Goal: Task Accomplishment & Management: Complete application form

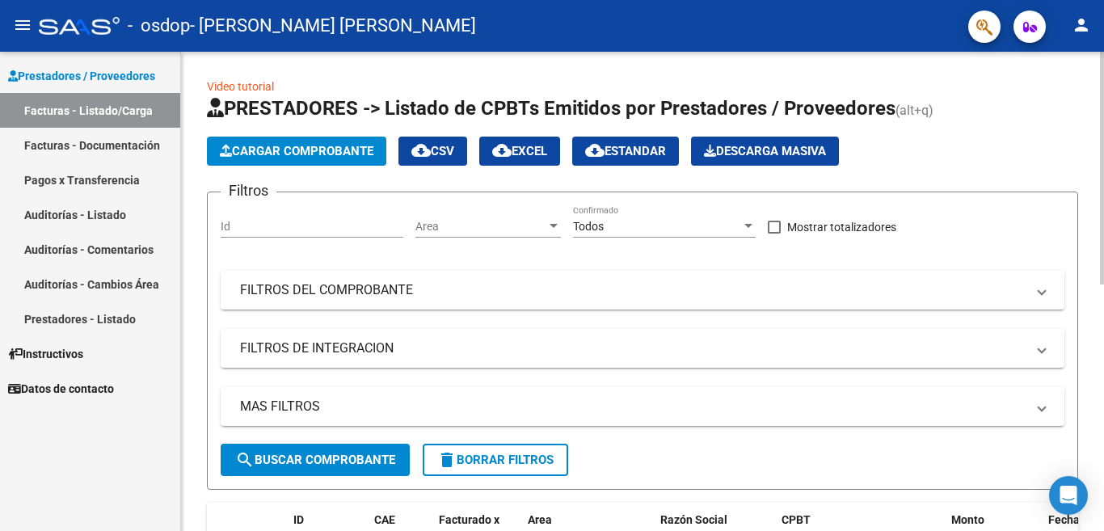
click at [1104, 267] on div at bounding box center [1102, 168] width 4 height 233
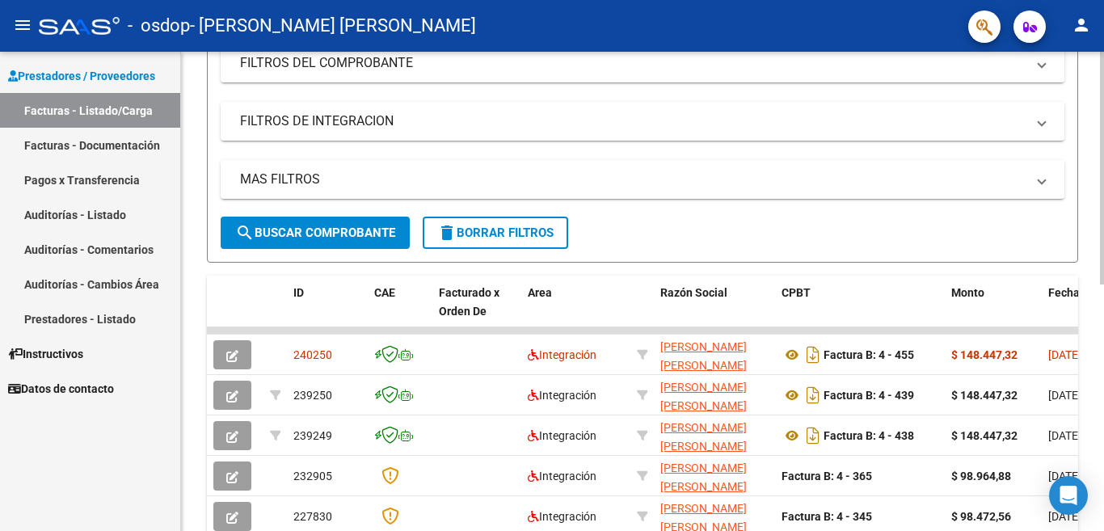
scroll to position [232, 0]
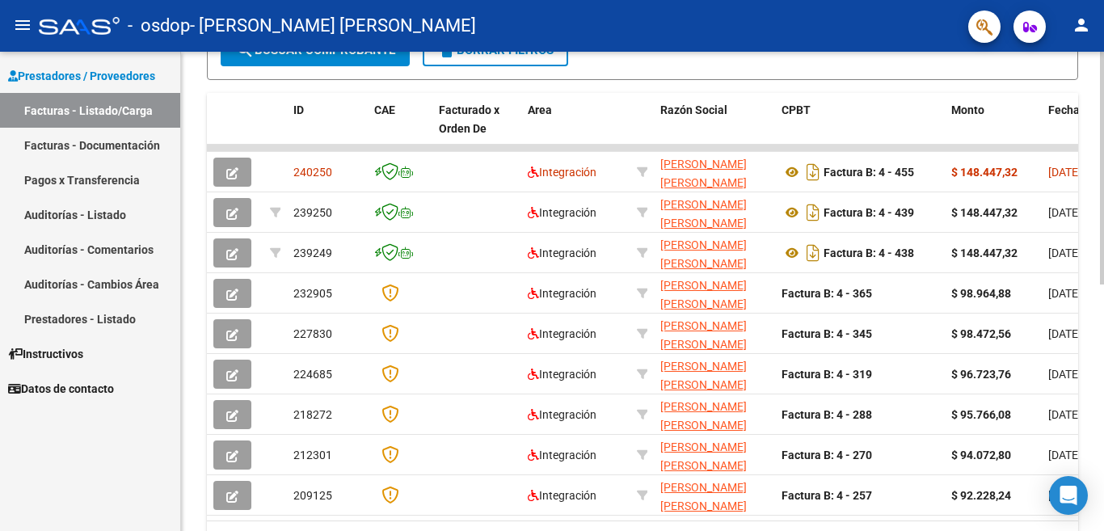
click at [1104, 285] on div at bounding box center [1102, 168] width 4 height 233
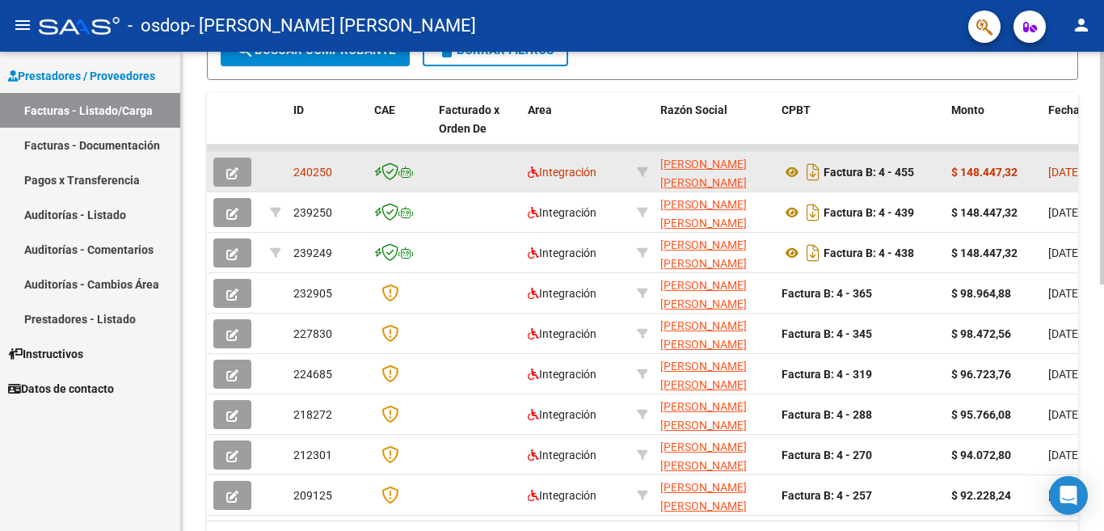
scroll to position [429, 0]
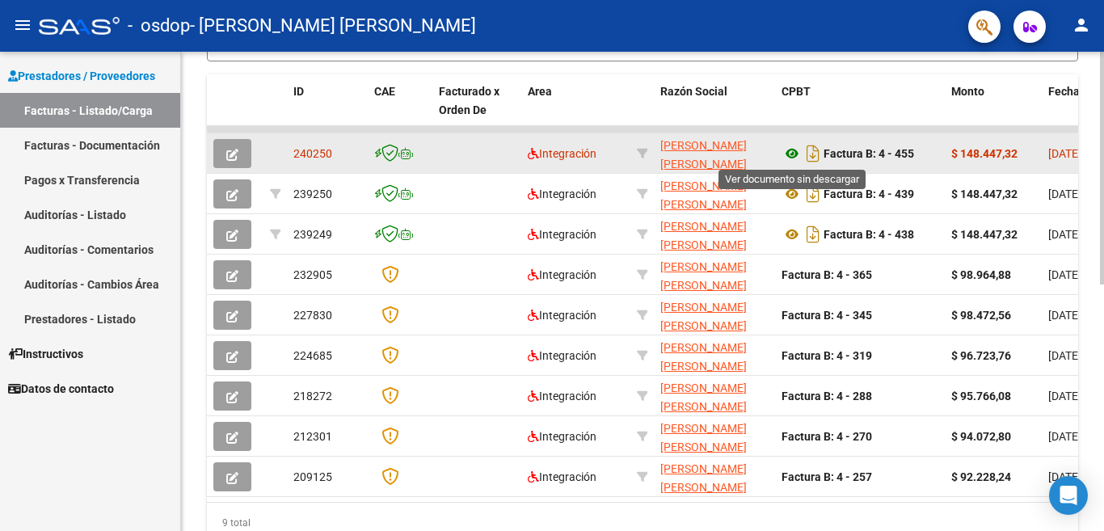
click at [790, 157] on icon at bounding box center [792, 153] width 21 height 19
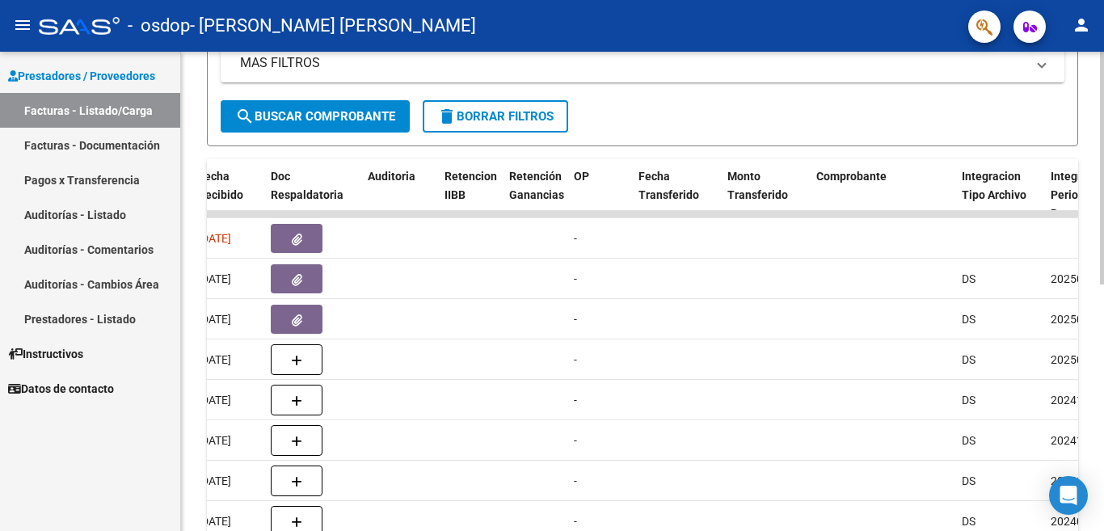
scroll to position [333, 0]
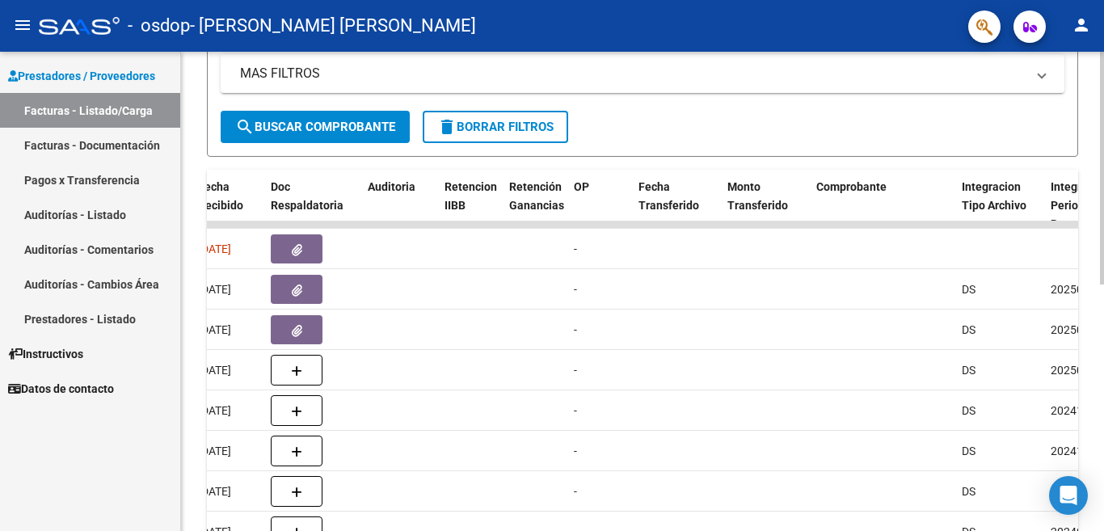
click at [1104, 285] on div at bounding box center [1102, 168] width 4 height 233
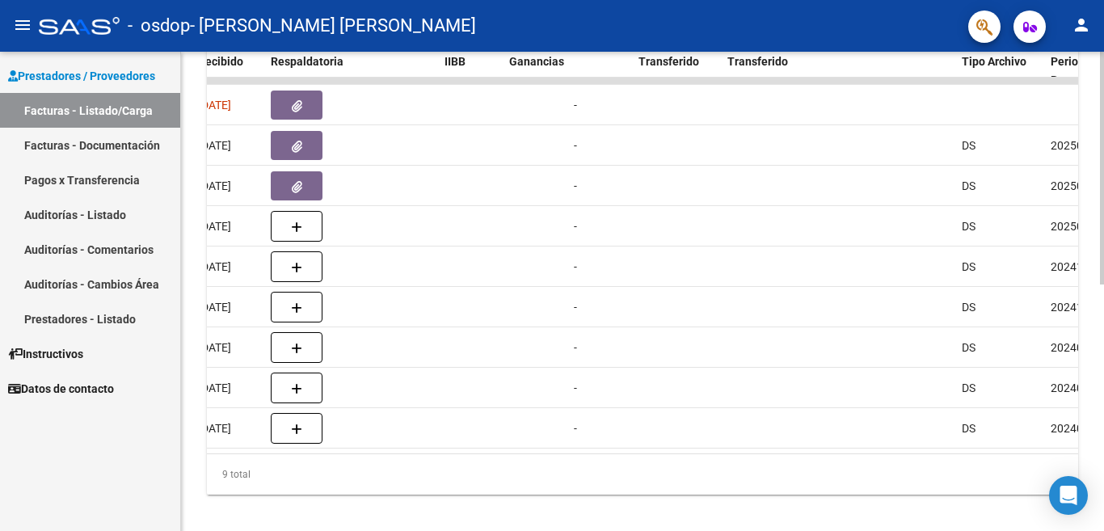
scroll to position [467, 0]
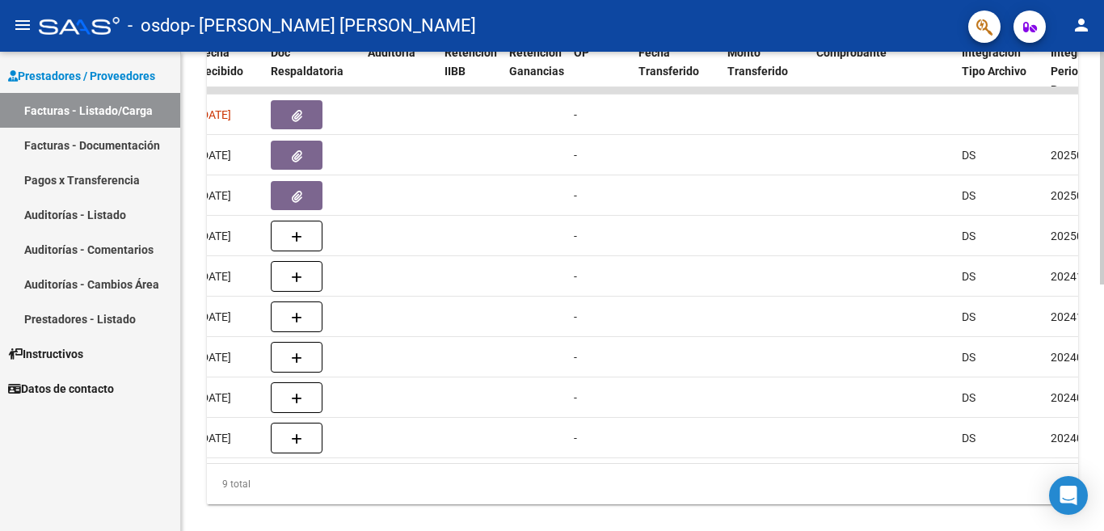
click at [1104, 285] on div at bounding box center [1102, 168] width 4 height 233
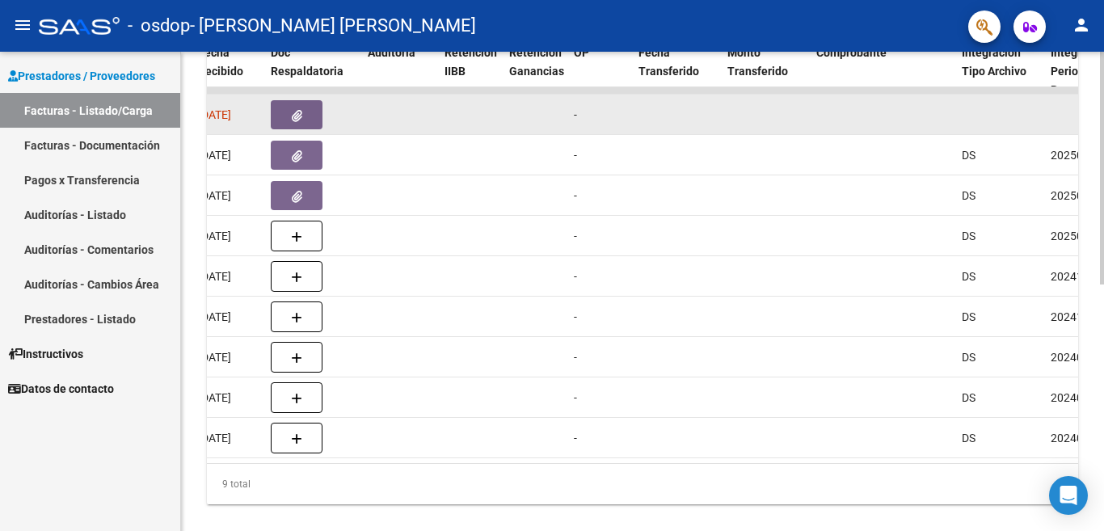
click at [300, 117] on icon "button" at bounding box center [297, 116] width 11 height 12
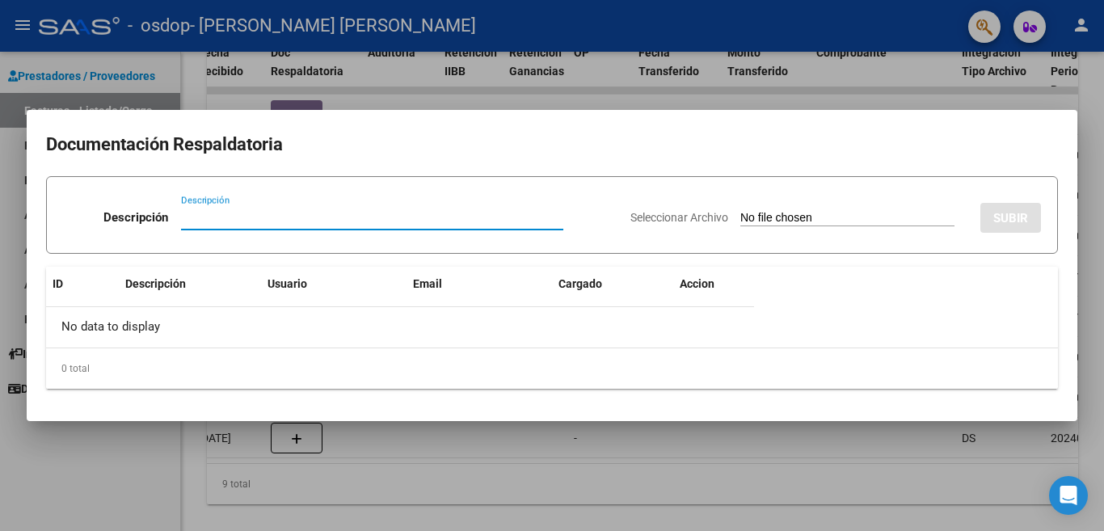
click at [695, 220] on span "Seleccionar Archivo" at bounding box center [680, 217] width 98 height 13
click at [741, 220] on input "Seleccionar Archivo" at bounding box center [848, 218] width 214 height 15
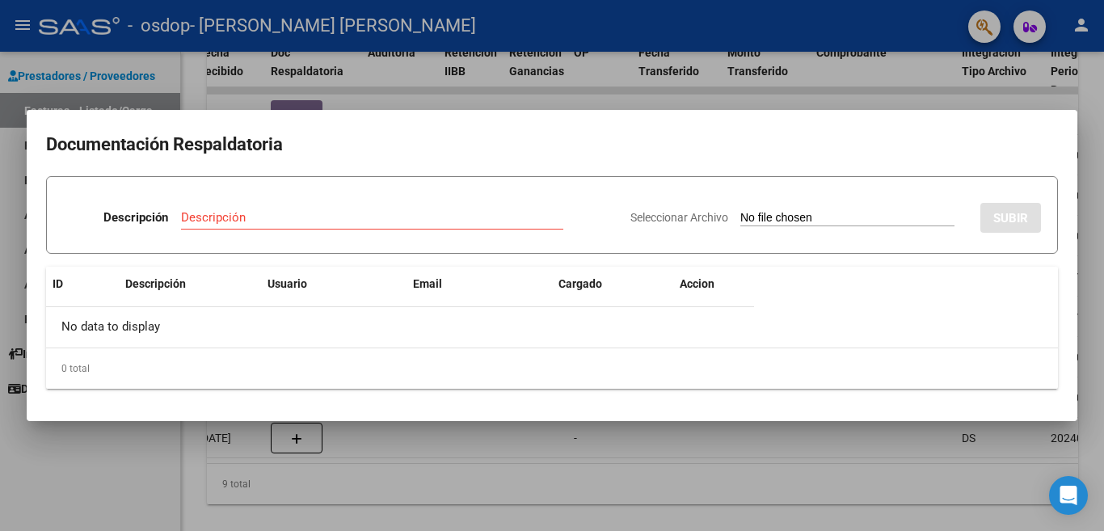
click at [238, 219] on input "Descripción" at bounding box center [372, 217] width 382 height 15
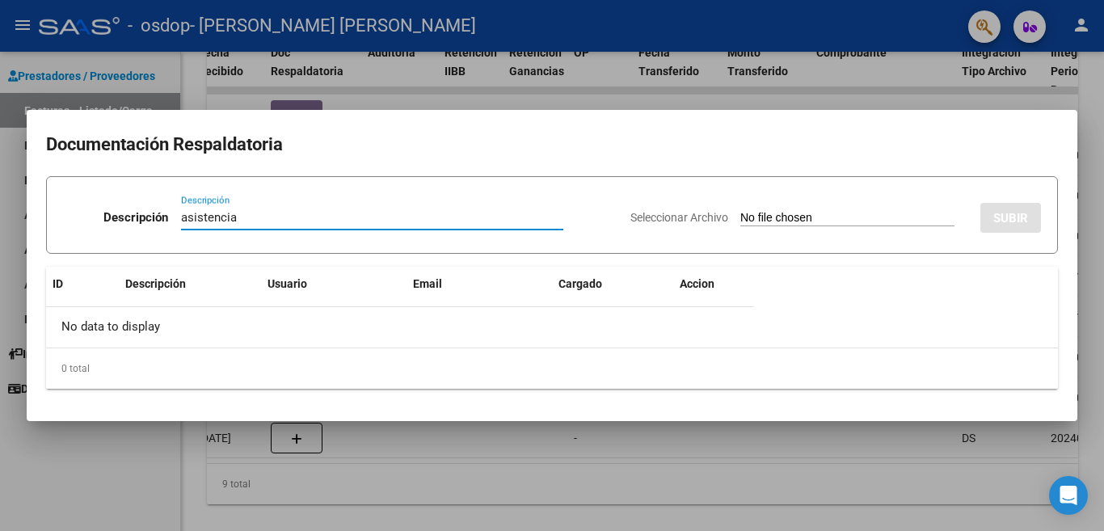
type input "asistencia"
click at [775, 214] on input "Seleccionar Archivo" at bounding box center [848, 218] width 214 height 15
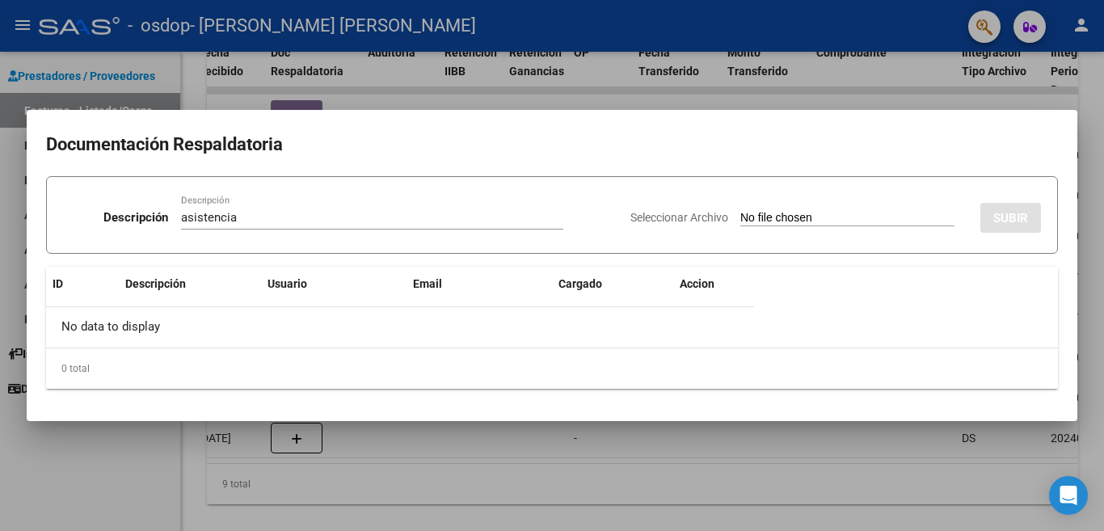
type input "C:\fakepath\asistencia.pdf"
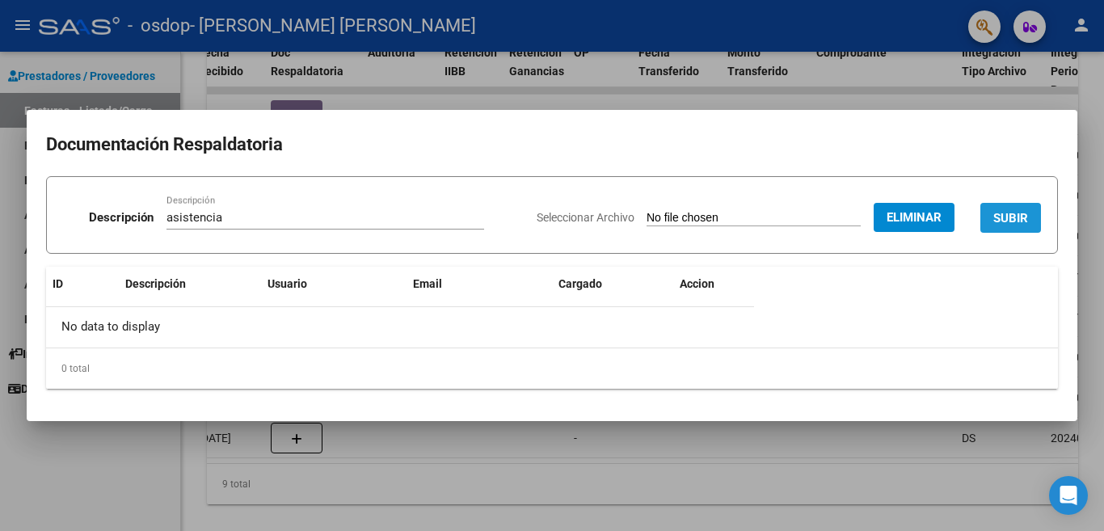
click at [1001, 217] on span "SUBIR" at bounding box center [1011, 218] width 35 height 15
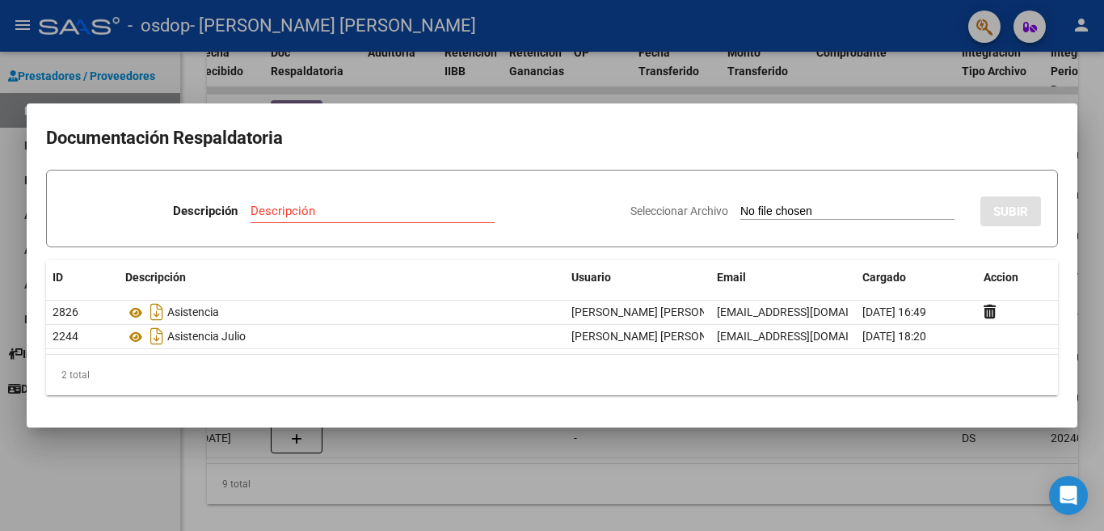
click at [61, 456] on div at bounding box center [552, 265] width 1104 height 531
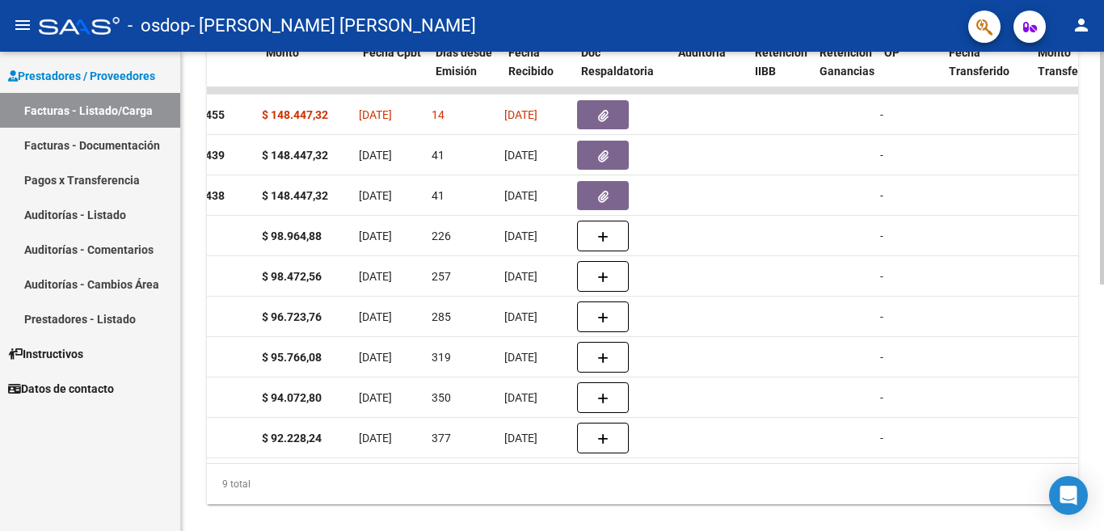
scroll to position [0, 686]
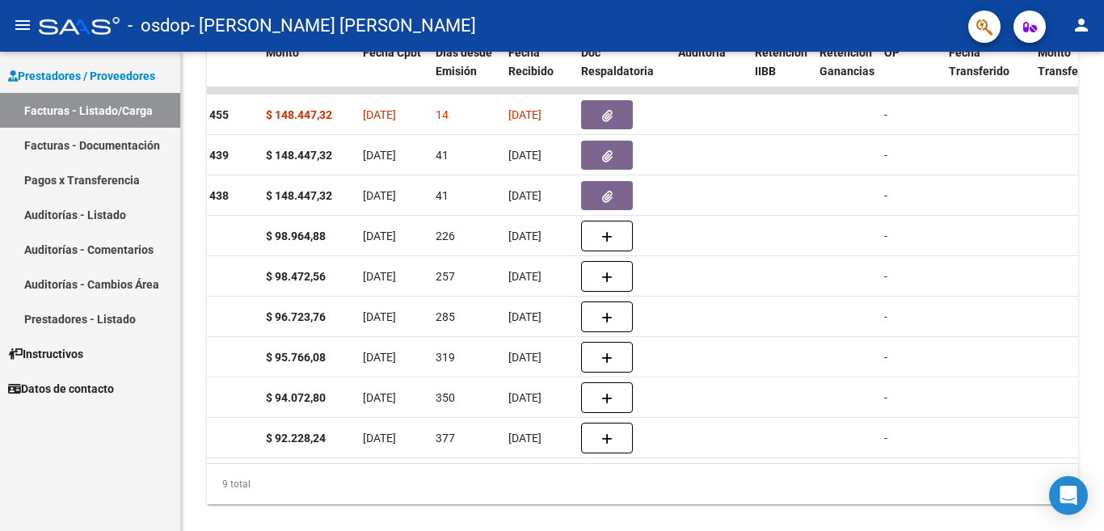
click at [71, 179] on link "Pagos x Transferencia" at bounding box center [90, 180] width 180 height 35
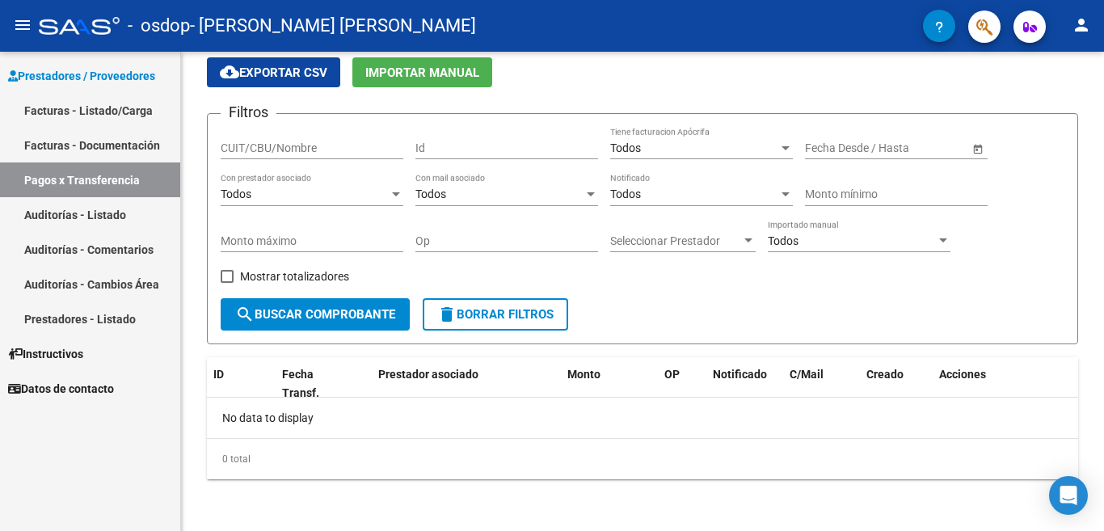
scroll to position [61, 0]
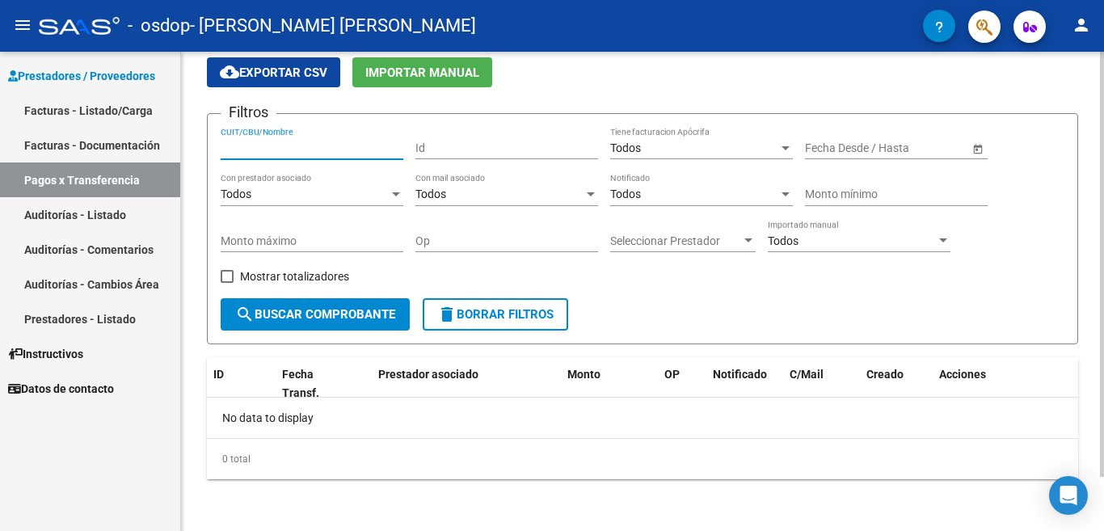
click at [254, 154] on input "CUIT/CBU/Nombre" at bounding box center [312, 148] width 183 height 14
type input "23325106964"
click at [267, 309] on span "search Buscar Comprobante" at bounding box center [315, 314] width 160 height 15
click at [294, 189] on div "Todos" at bounding box center [305, 195] width 168 height 14
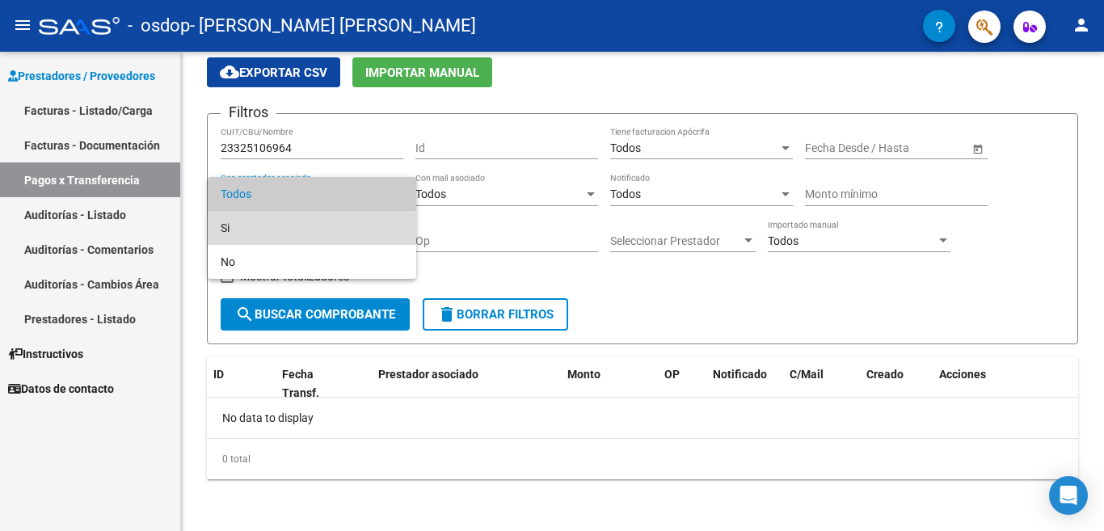
click at [281, 229] on span "Si" at bounding box center [312, 228] width 183 height 34
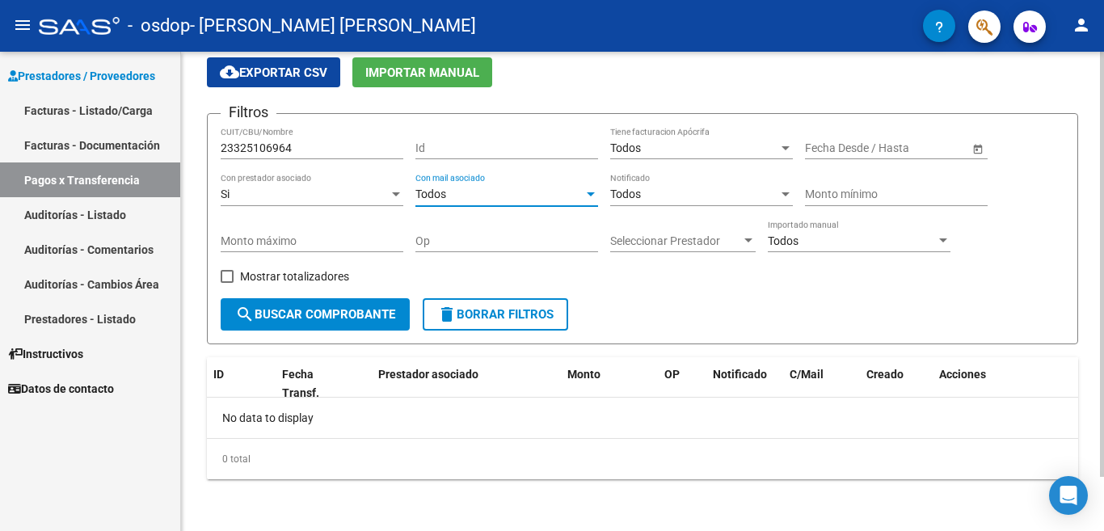
click at [451, 196] on div "Todos" at bounding box center [500, 195] width 168 height 14
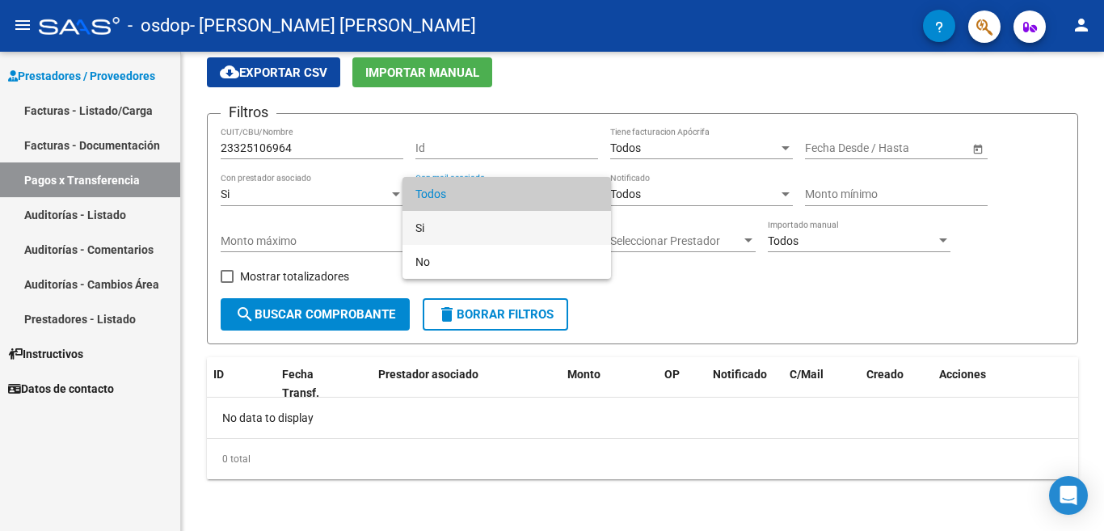
click at [450, 217] on span "Si" at bounding box center [507, 228] width 183 height 34
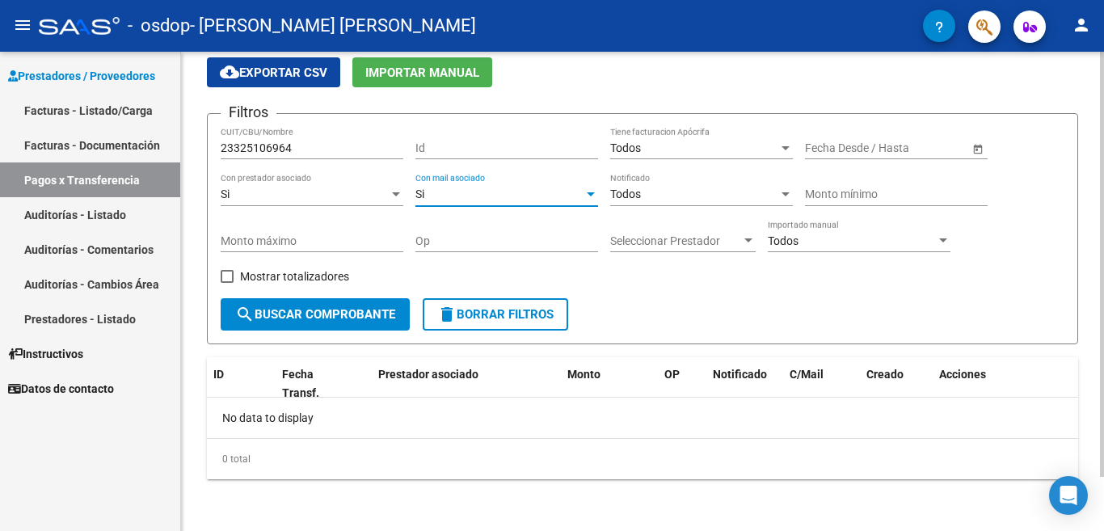
click at [701, 146] on div "Todos" at bounding box center [694, 148] width 168 height 14
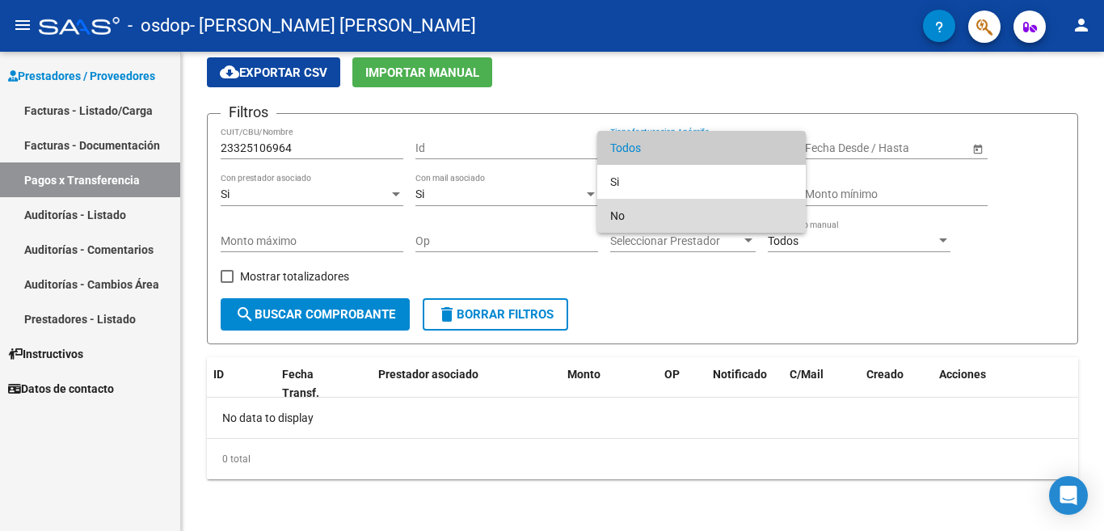
click at [675, 211] on span "No" at bounding box center [701, 216] width 183 height 34
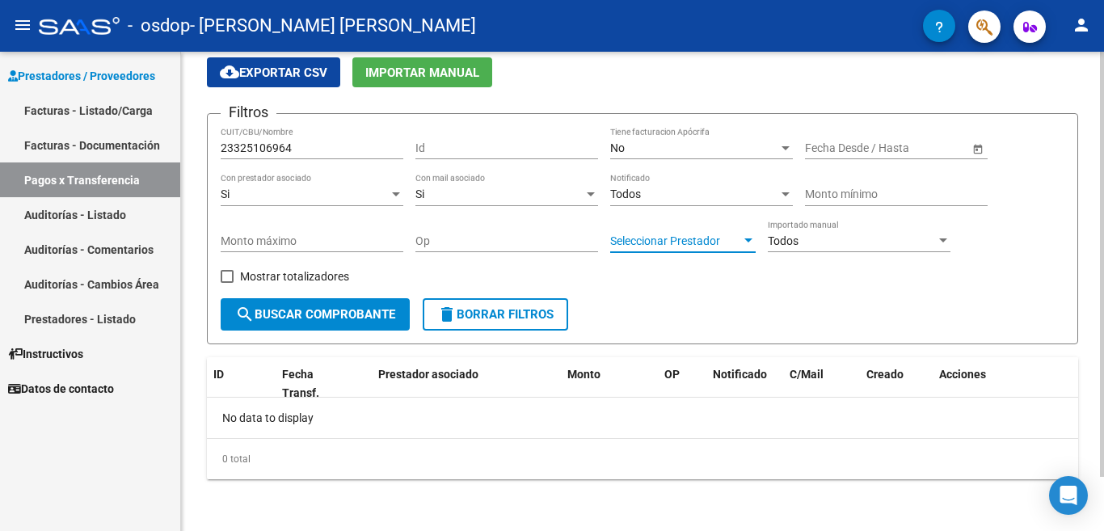
click at [720, 234] on span "Seleccionar Prestador" at bounding box center [675, 241] width 131 height 14
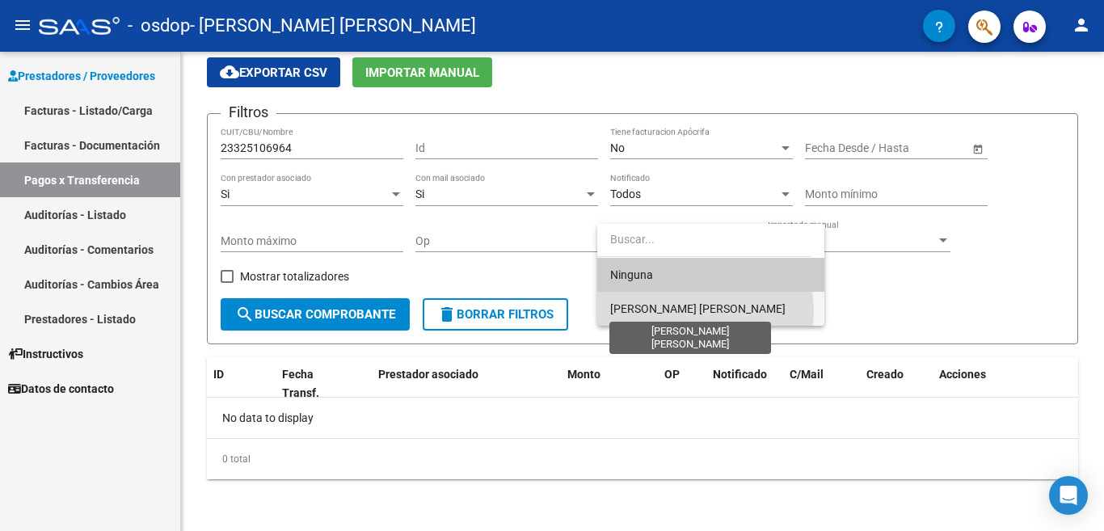
click at [705, 310] on span "[PERSON_NAME] [PERSON_NAME]" at bounding box center [697, 308] width 175 height 13
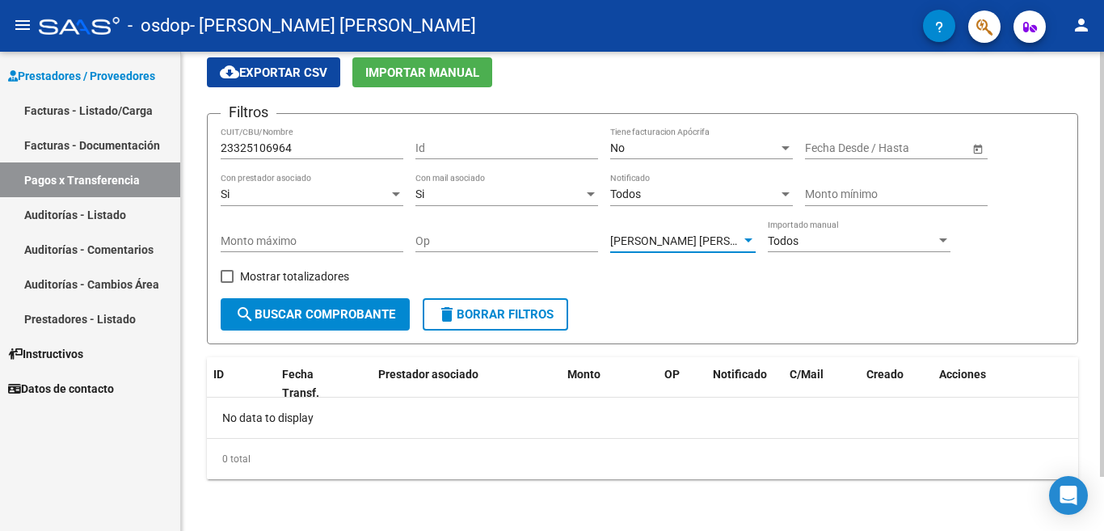
click at [834, 243] on div "Todos" at bounding box center [852, 241] width 168 height 14
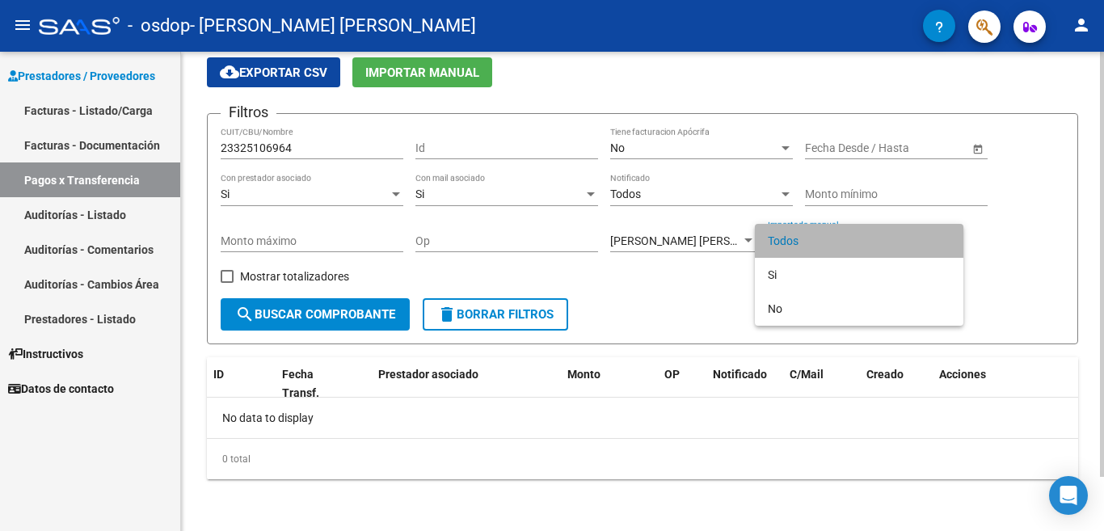
click at [834, 243] on span "Todos" at bounding box center [859, 241] width 183 height 34
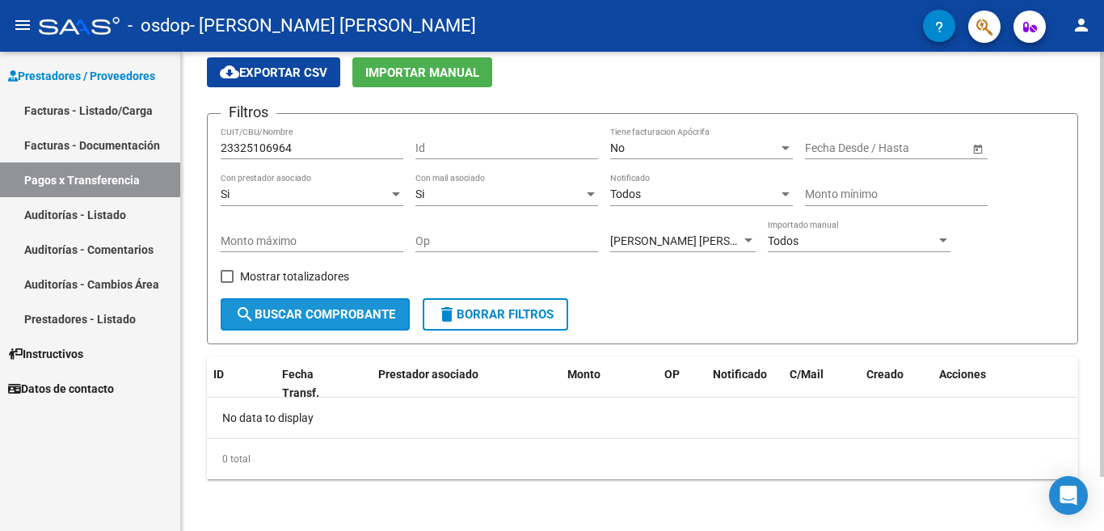
click at [308, 315] on span "search Buscar Comprobante" at bounding box center [315, 314] width 160 height 15
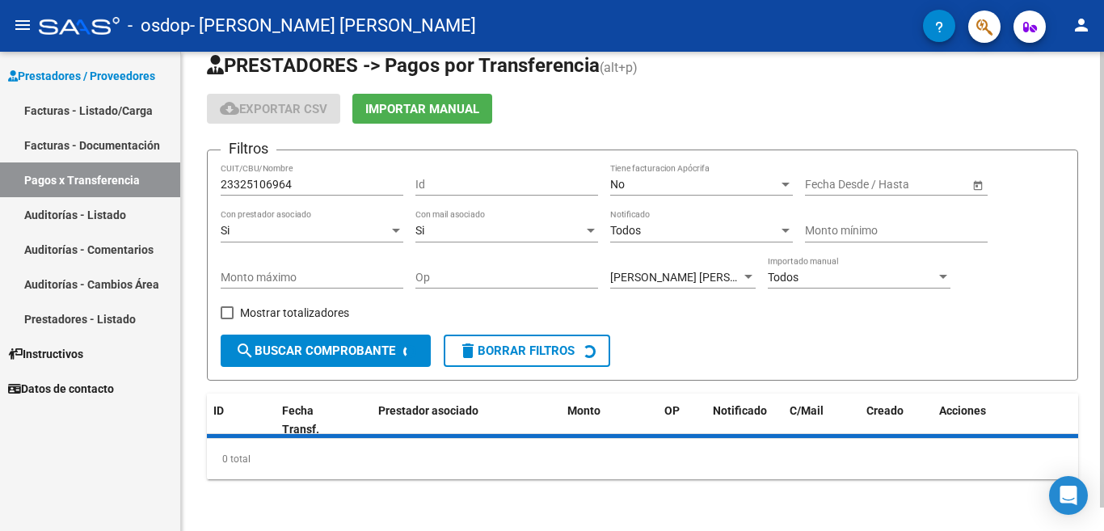
click at [978, 184] on span "Open calendar" at bounding box center [978, 185] width 39 height 39
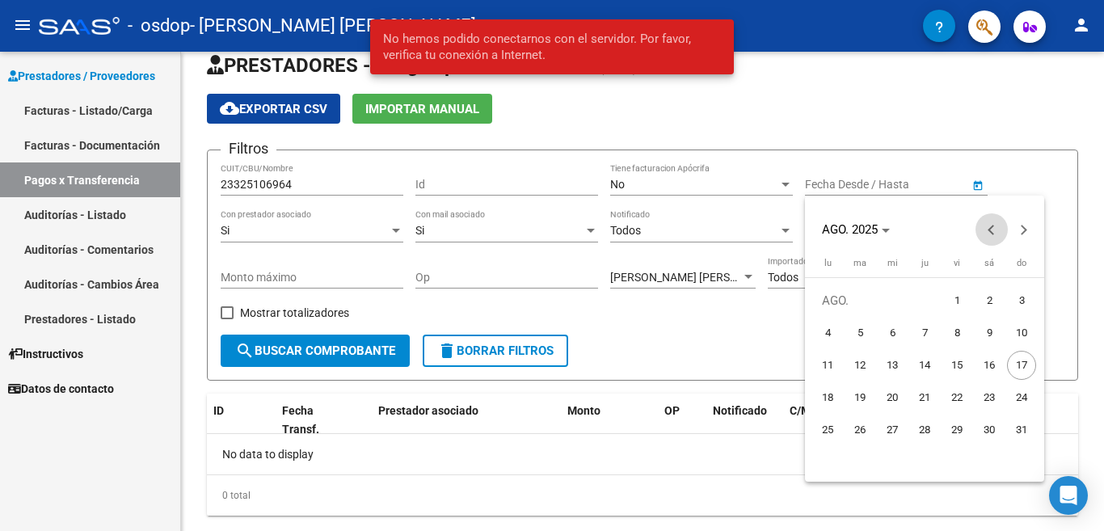
click at [994, 234] on button "Previous month" at bounding box center [992, 229] width 32 height 32
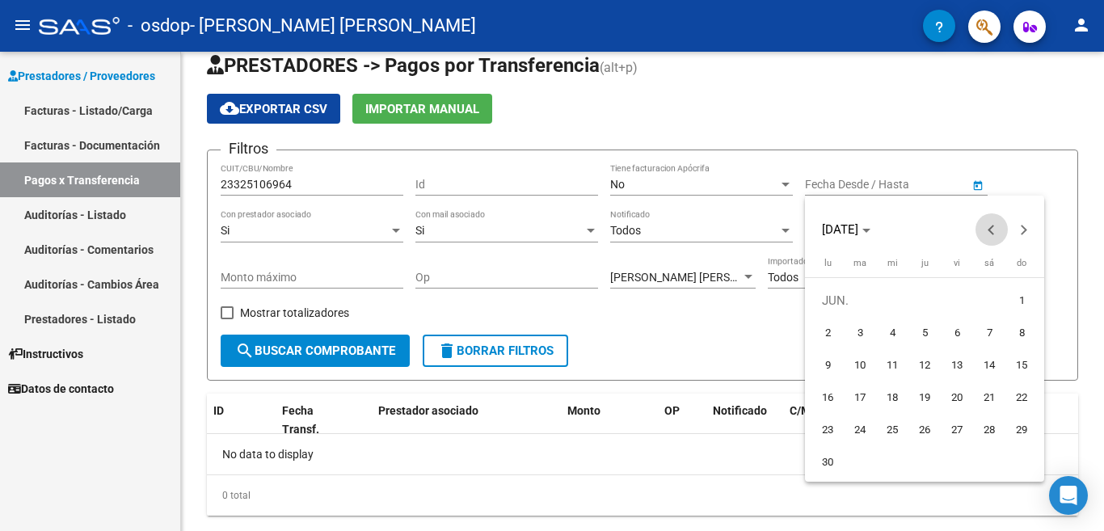
click at [994, 234] on button "Previous month" at bounding box center [992, 229] width 32 height 32
click at [927, 304] on span "1" at bounding box center [924, 300] width 29 height 29
type input "[DATE]"
click at [1026, 236] on span "Next month" at bounding box center [1024, 229] width 32 height 32
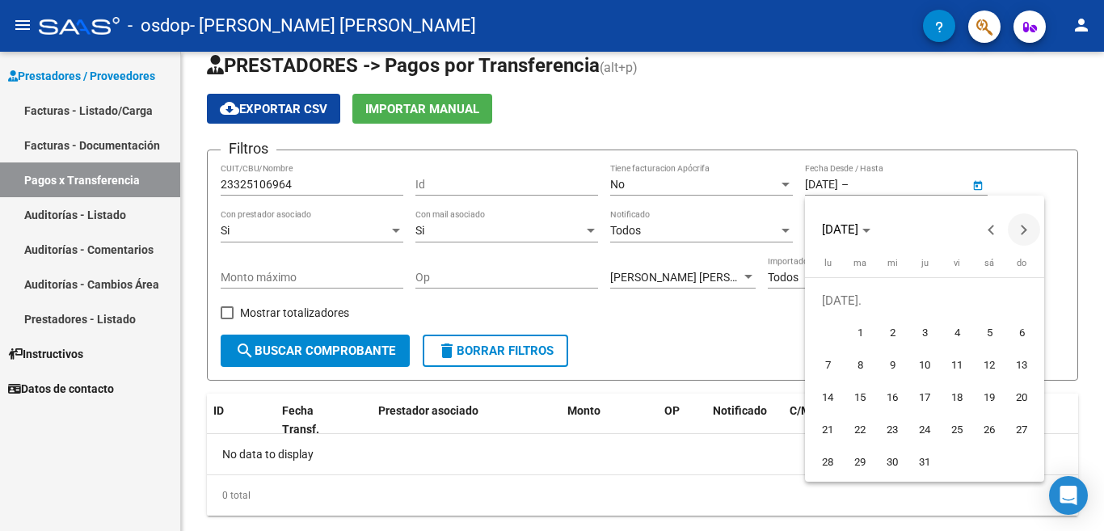
click at [1026, 236] on span "Next month" at bounding box center [1024, 229] width 32 height 32
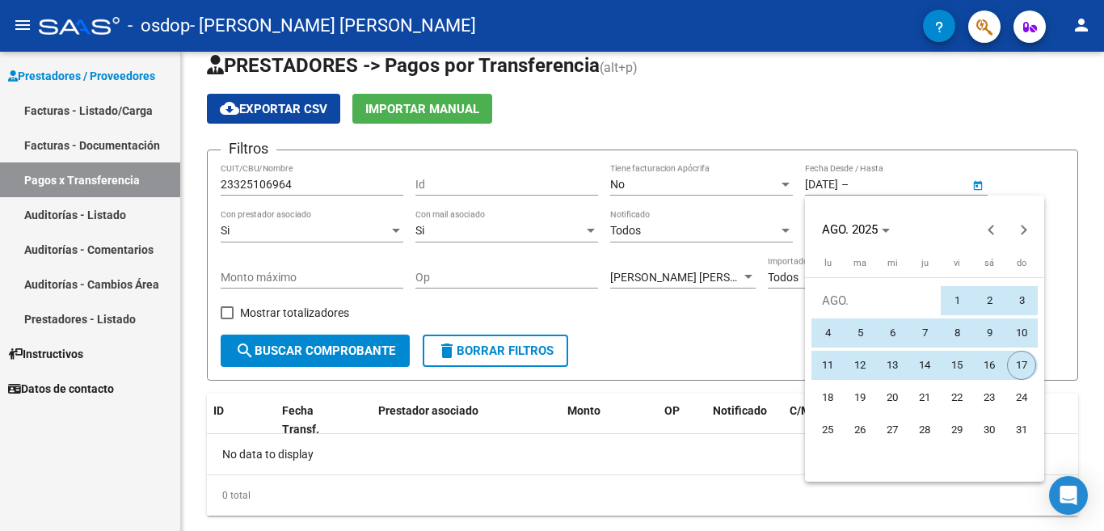
click at [1029, 362] on span "17" at bounding box center [1021, 365] width 29 height 29
type input "[DATE]"
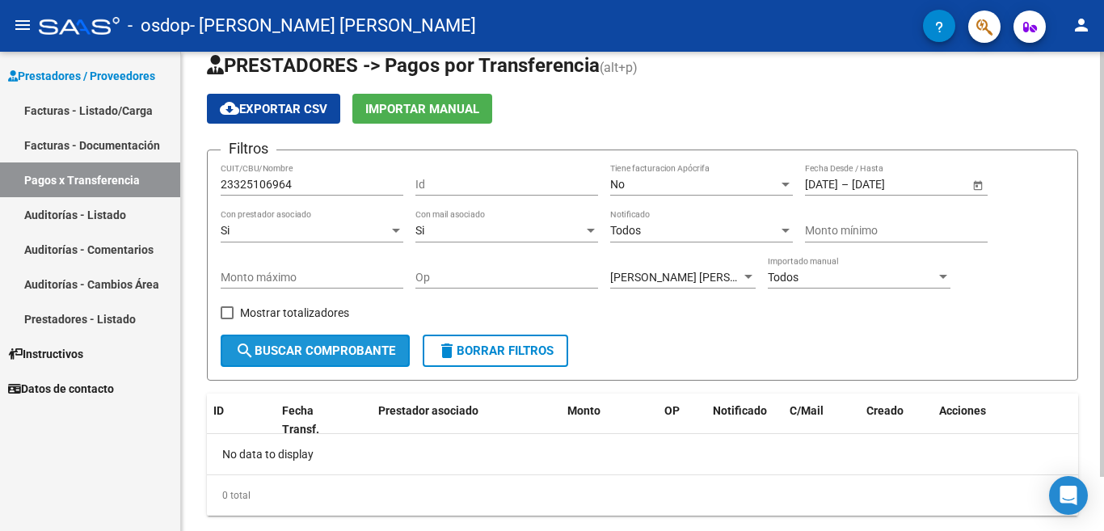
click at [288, 348] on span "search Buscar Comprobante" at bounding box center [315, 351] width 160 height 15
click at [224, 314] on span at bounding box center [227, 312] width 13 height 13
click at [226, 319] on input "Mostrar totalizadores" at bounding box center [226, 319] width 1 height 1
checkbox input "true"
click at [293, 355] on span "search Buscar Comprobante" at bounding box center [315, 351] width 160 height 15
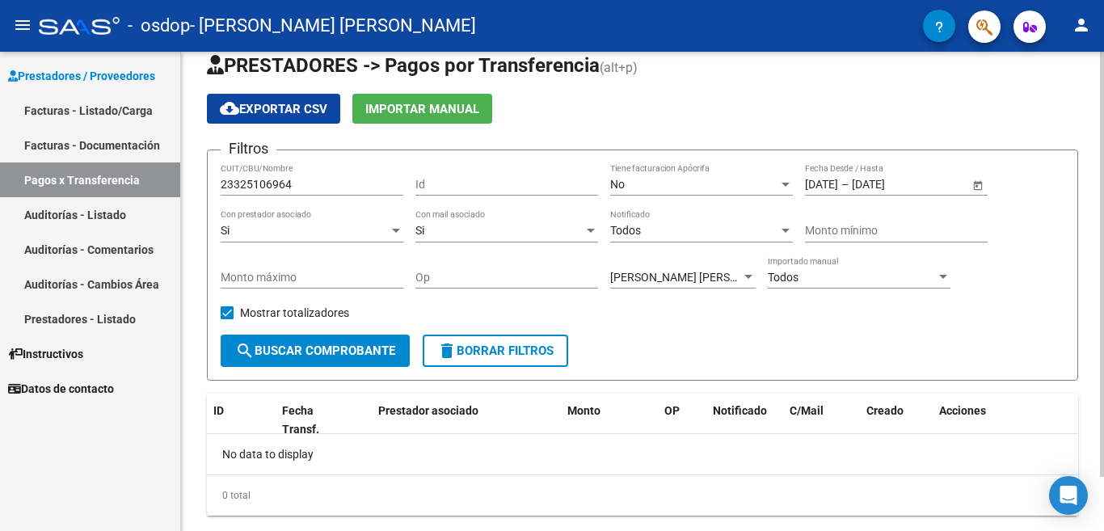
click at [977, 182] on span "Open calendar" at bounding box center [978, 185] width 39 height 39
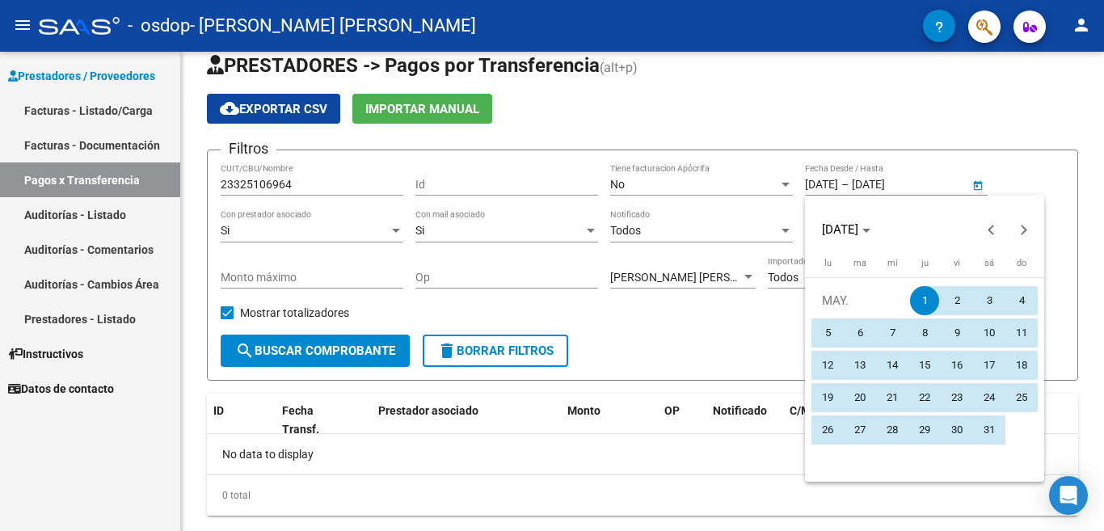
click at [920, 302] on span "1" at bounding box center [924, 300] width 29 height 29
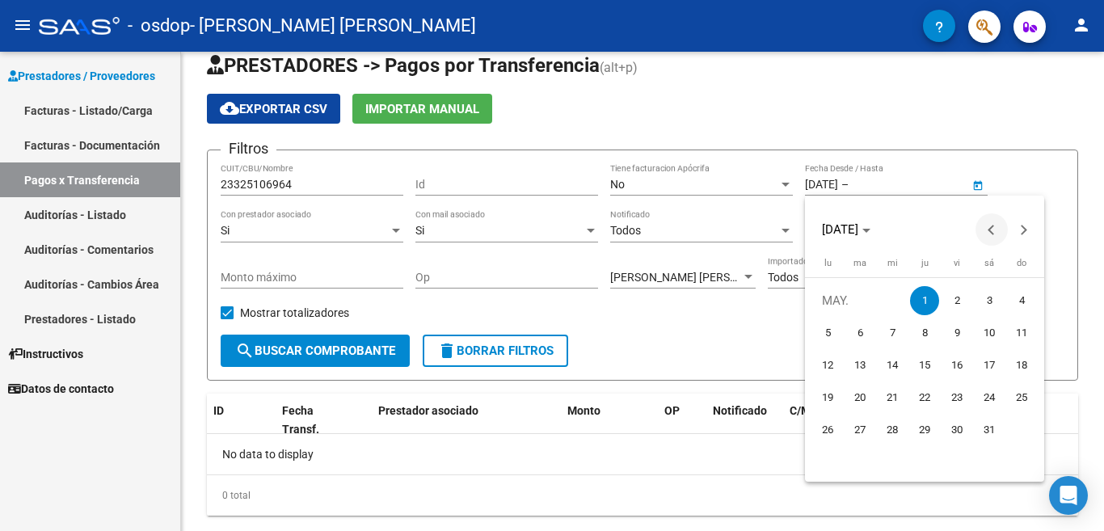
click at [990, 234] on span "Previous month" at bounding box center [992, 229] width 32 height 32
click at [990, 235] on span "Previous month" at bounding box center [992, 229] width 32 height 32
click at [867, 335] on span "4" at bounding box center [860, 333] width 29 height 29
type input "[DATE]"
click at [1029, 234] on span "Next month" at bounding box center [1024, 229] width 32 height 32
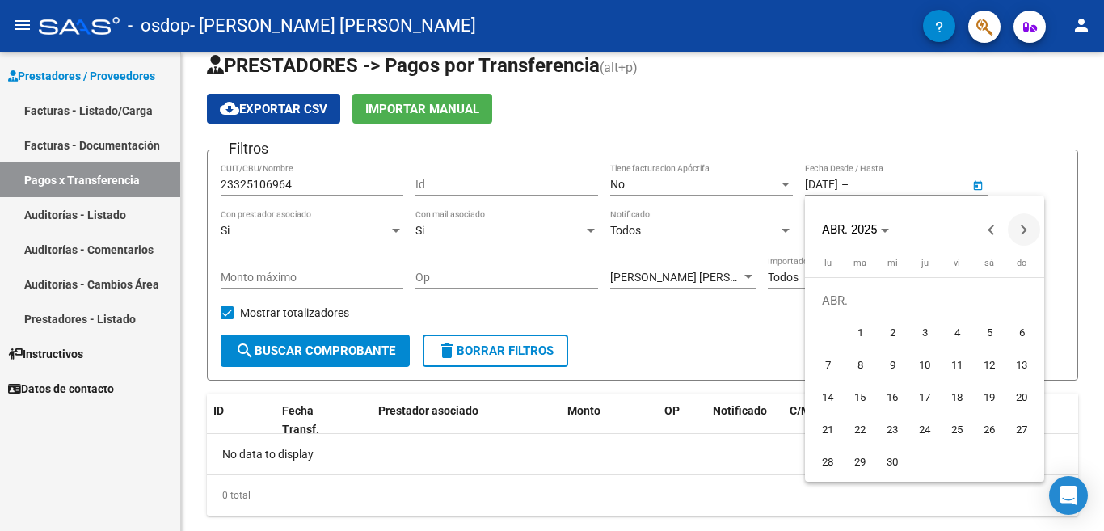
click at [1029, 234] on span "Next month" at bounding box center [1024, 229] width 32 height 32
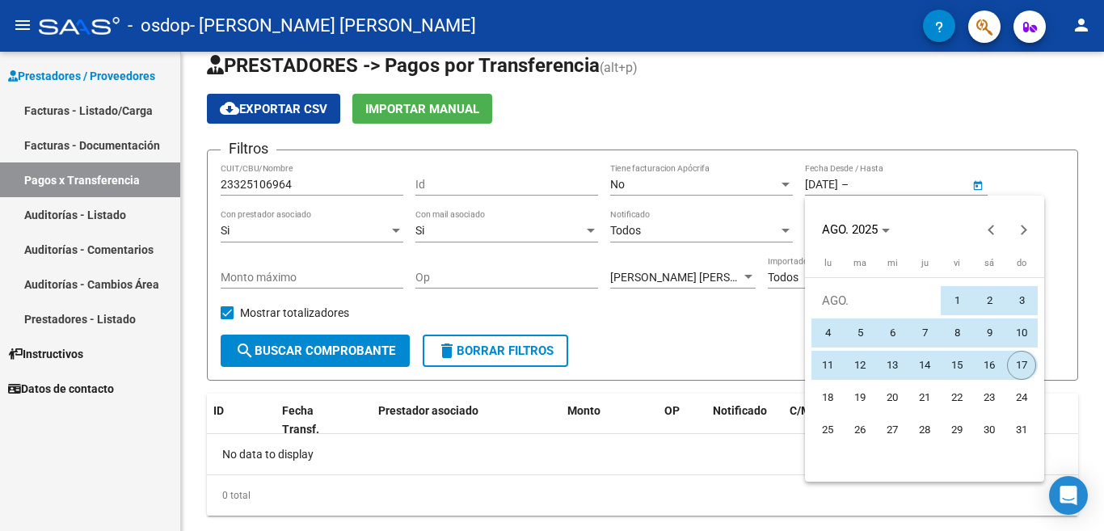
click at [1019, 369] on span "17" at bounding box center [1021, 365] width 29 height 29
type input "[DATE]"
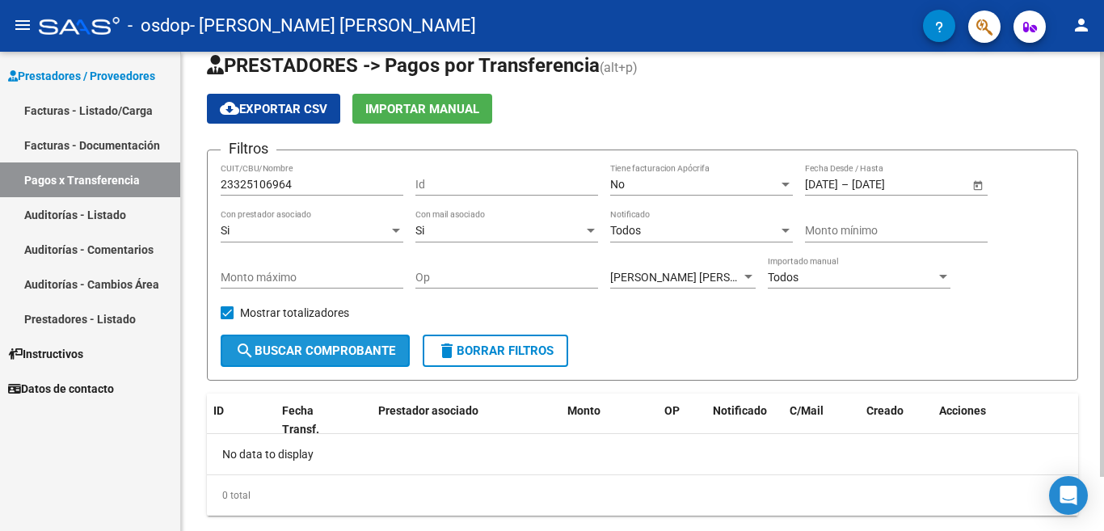
click at [289, 353] on span "search Buscar Comprobante" at bounding box center [315, 351] width 160 height 15
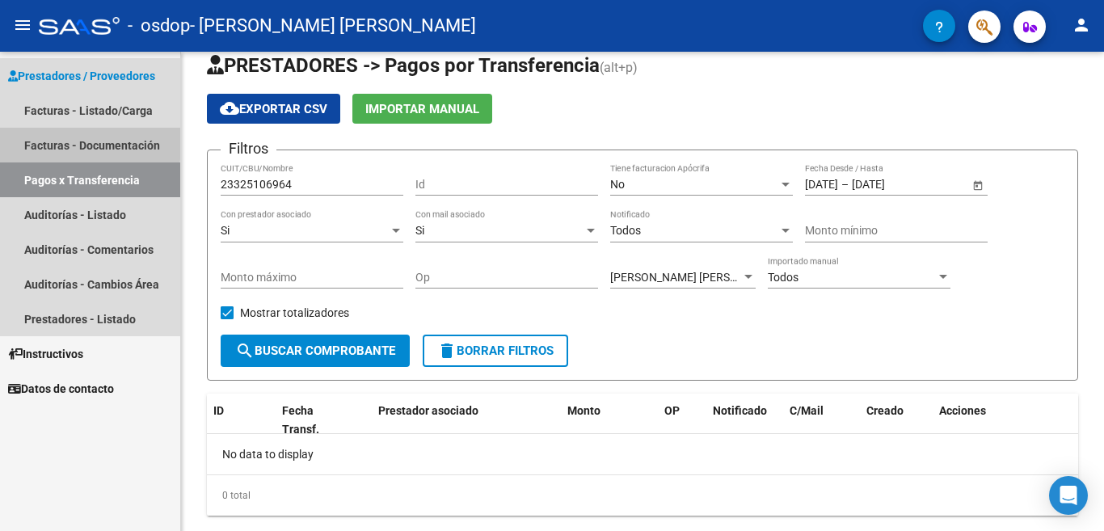
click at [61, 141] on link "Facturas - Documentación" at bounding box center [90, 145] width 180 height 35
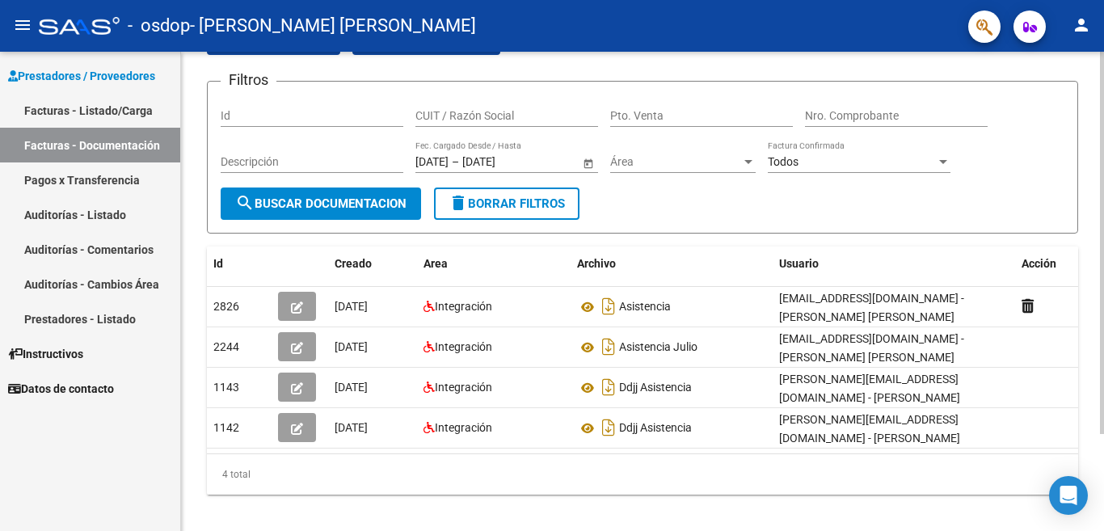
scroll to position [91, 0]
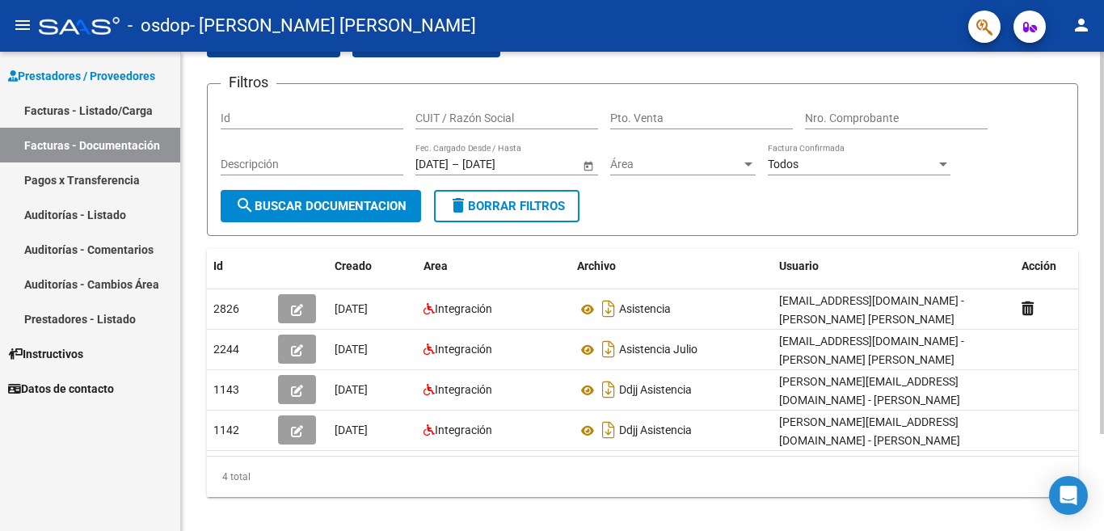
click at [1104, 434] on div at bounding box center [1102, 243] width 4 height 382
